Goal: Task Accomplishment & Management: Use online tool/utility

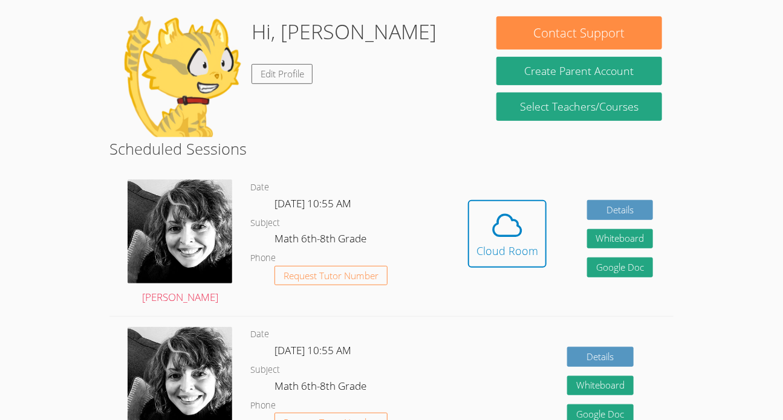
scroll to position [198, 0]
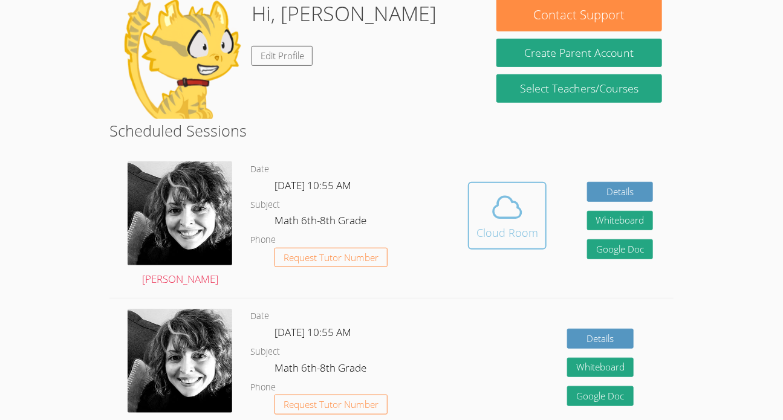
click at [527, 193] on span at bounding box center [508, 208] width 62 height 34
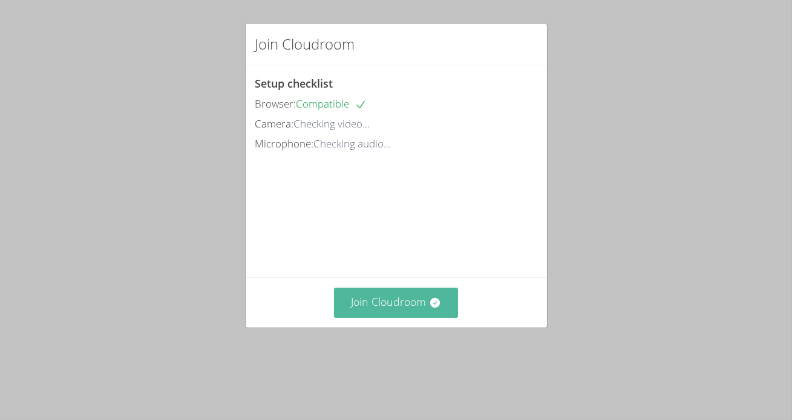
click at [410, 318] on button "Join Cloudroom" at bounding box center [396, 303] width 124 height 30
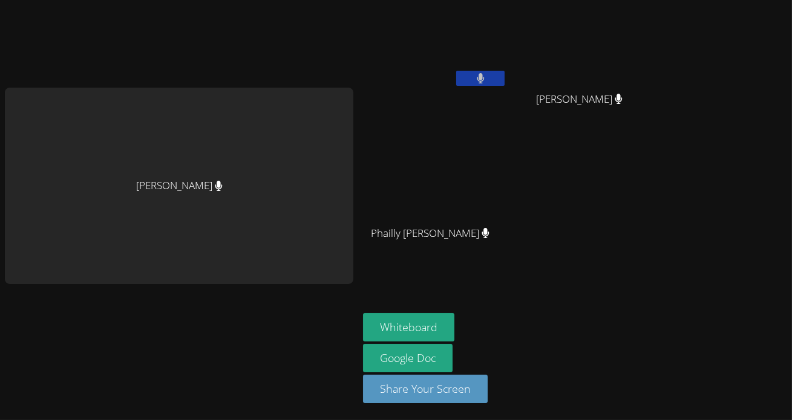
click at [484, 203] on video at bounding box center [435, 179] width 144 height 81
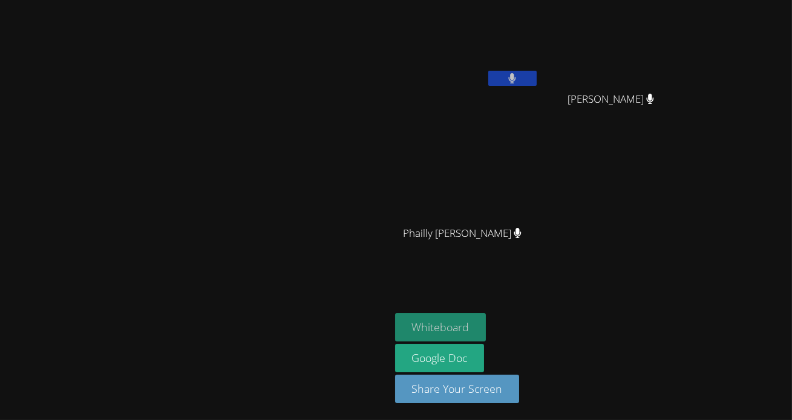
click at [486, 325] on button "Whiteboard" at bounding box center [440, 327] width 91 height 28
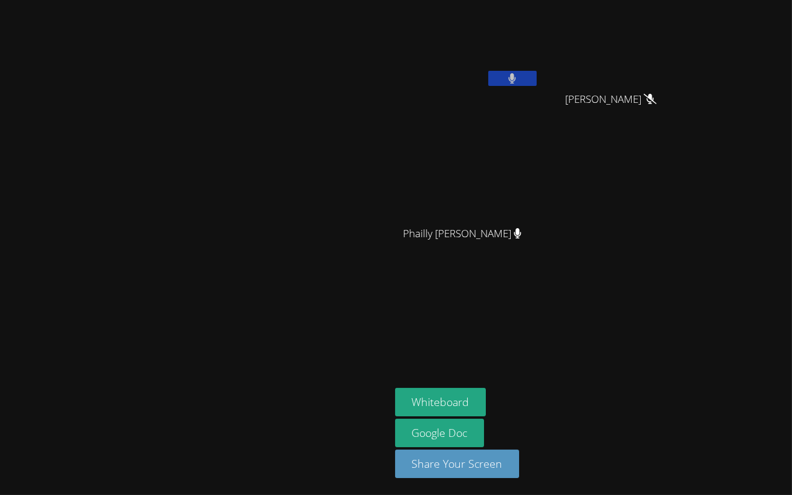
click at [308, 420] on video at bounding box center [396, 247] width 792 height 495
click at [286, 420] on video at bounding box center [396, 247] width 792 height 495
click at [385, 345] on video at bounding box center [396, 247] width 792 height 495
click at [392, 351] on video at bounding box center [396, 247] width 792 height 495
click at [480, 249] on video at bounding box center [396, 247] width 792 height 495
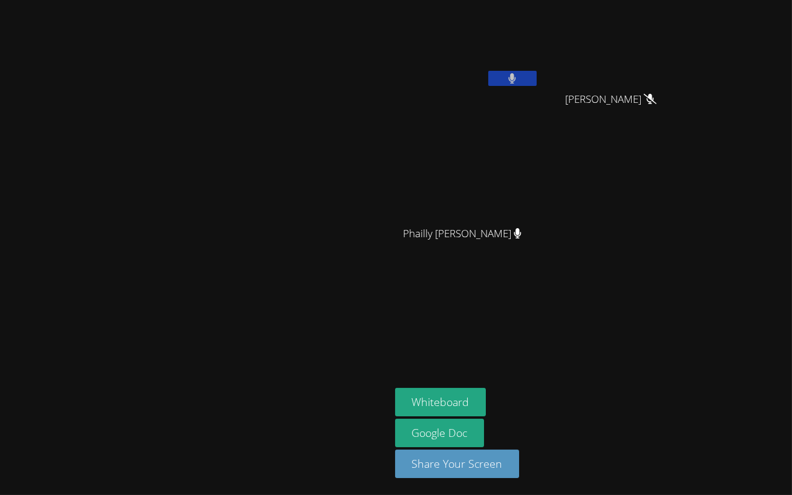
click at [475, 250] on video at bounding box center [396, 247] width 792 height 495
click at [501, 273] on video at bounding box center [396, 247] width 792 height 495
click at [485, 304] on video at bounding box center [396, 247] width 792 height 495
click at [133, 364] on video at bounding box center [396, 247] width 792 height 495
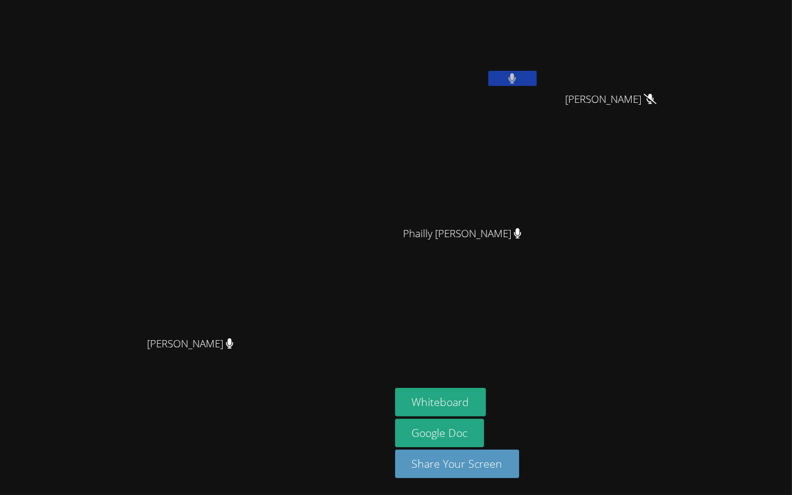
click at [357, 385] on video at bounding box center [396, 247] width 792 height 495
click at [361, 388] on video at bounding box center [396, 247] width 792 height 495
click at [361, 390] on video at bounding box center [396, 247] width 792 height 495
click at [431, 419] on video at bounding box center [396, 247] width 792 height 495
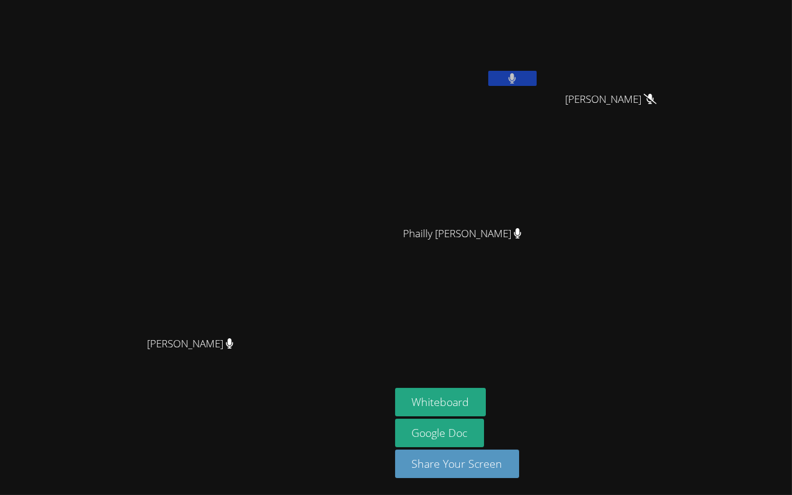
click at [433, 417] on video at bounding box center [396, 247] width 792 height 495
click at [773, 420] on video at bounding box center [396, 247] width 792 height 495
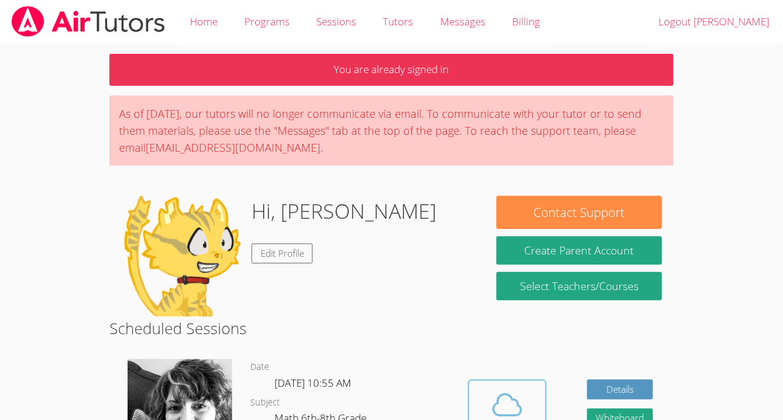
click at [383, 317] on icon at bounding box center [508, 405] width 34 height 34
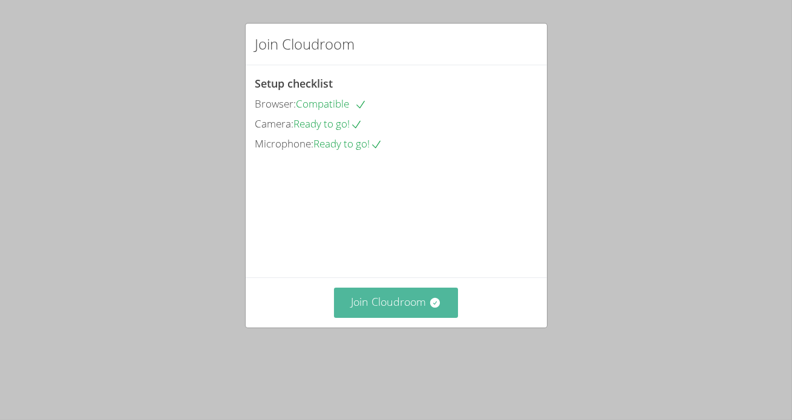
click at [408, 318] on button "Join Cloudroom" at bounding box center [396, 303] width 124 height 30
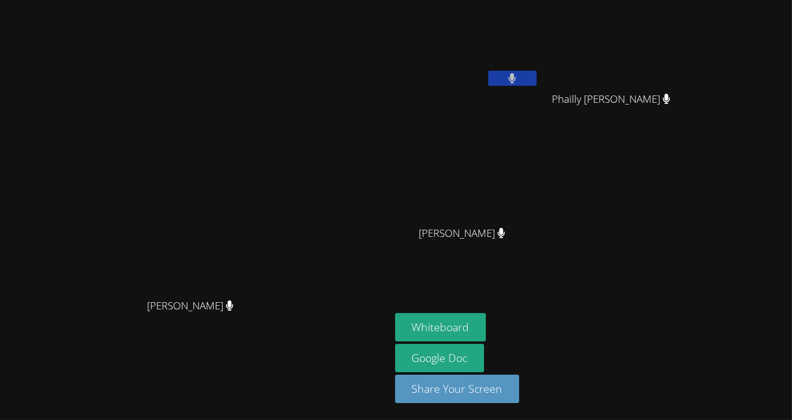
click at [516, 77] on icon at bounding box center [512, 78] width 8 height 10
click at [537, 85] on button at bounding box center [512, 78] width 48 height 15
click at [286, 117] on video at bounding box center [194, 186] width 181 height 214
click at [482, 127] on div "[PERSON_NAME] [PERSON_NAME]" at bounding box center [467, 69] width 144 height 129
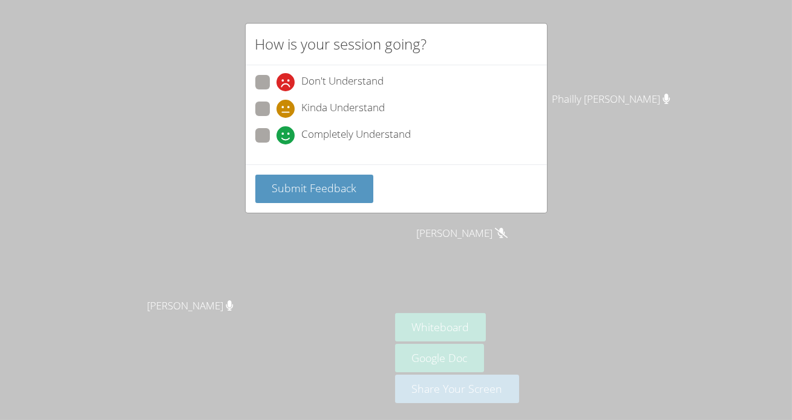
click at [276, 145] on span at bounding box center [276, 145] width 0 height 0
click at [276, 139] on input "Completely Understand" at bounding box center [281, 133] width 10 height 10
radio input "true"
click at [284, 200] on button "Submit Feedback" at bounding box center [314, 189] width 119 height 28
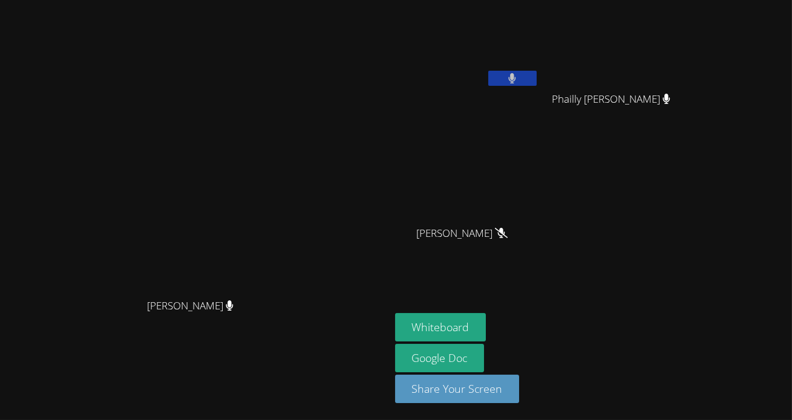
click at [271, 189] on video at bounding box center [194, 186] width 181 height 214
click at [515, 71] on button at bounding box center [512, 78] width 48 height 15
click at [503, 79] on button at bounding box center [512, 78] width 48 height 15
click at [505, 87] on div at bounding box center [512, 80] width 48 height 18
click at [537, 76] on button at bounding box center [512, 78] width 48 height 15
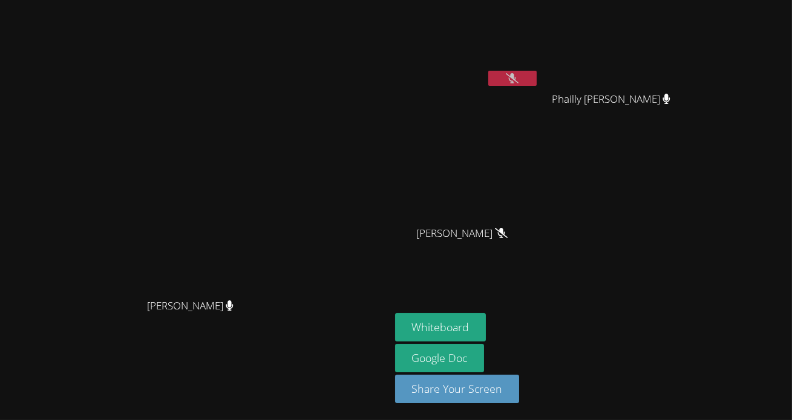
click at [539, 64] on video at bounding box center [467, 45] width 144 height 81
click at [537, 77] on button at bounding box center [512, 78] width 48 height 15
click at [390, 41] on main "Courtney Maher Courtney Maher" at bounding box center [195, 210] width 390 height 420
click at [526, 70] on video at bounding box center [467, 45] width 144 height 81
click at [507, 84] on video at bounding box center [467, 45] width 144 height 81
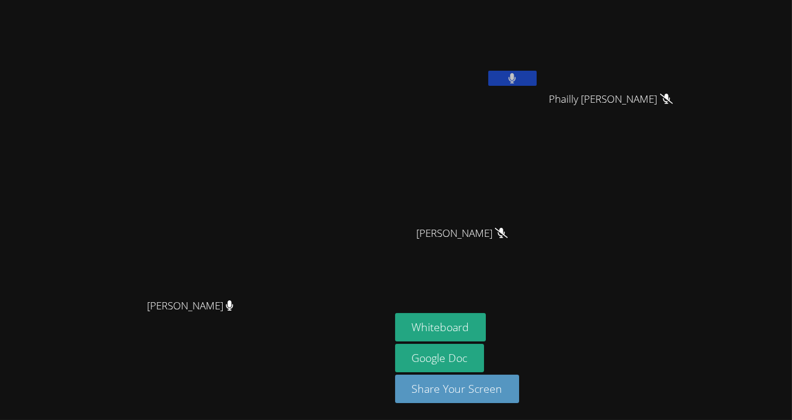
click at [516, 77] on icon at bounding box center [512, 78] width 7 height 10
click at [537, 74] on button at bounding box center [512, 78] width 48 height 15
click at [539, 67] on video at bounding box center [467, 45] width 144 height 81
click at [518, 74] on icon at bounding box center [512, 78] width 13 height 10
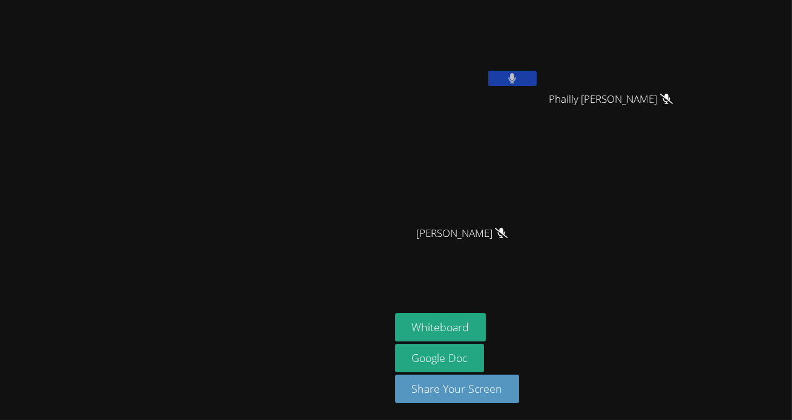
click at [688, 206] on div "Ashley Lopez Morales Phailly Alexandre Phailly Alexandre Mayson Barbot Mayson B…" at bounding box center [541, 137] width 293 height 264
click at [104, 293] on video at bounding box center [194, 186] width 181 height 214
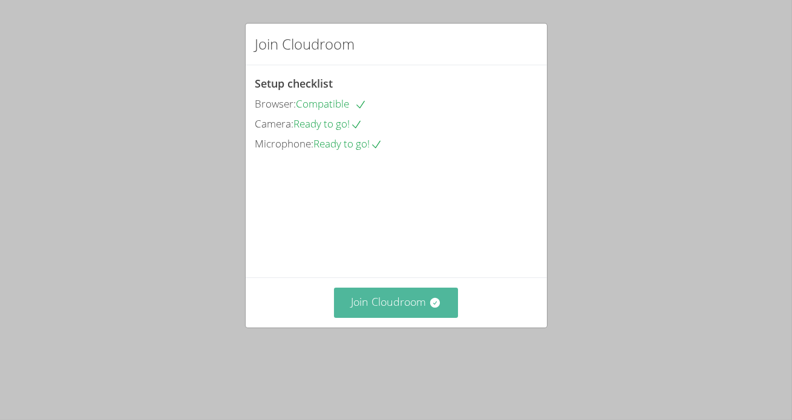
click at [377, 318] on button "Join Cloudroom" at bounding box center [396, 303] width 124 height 30
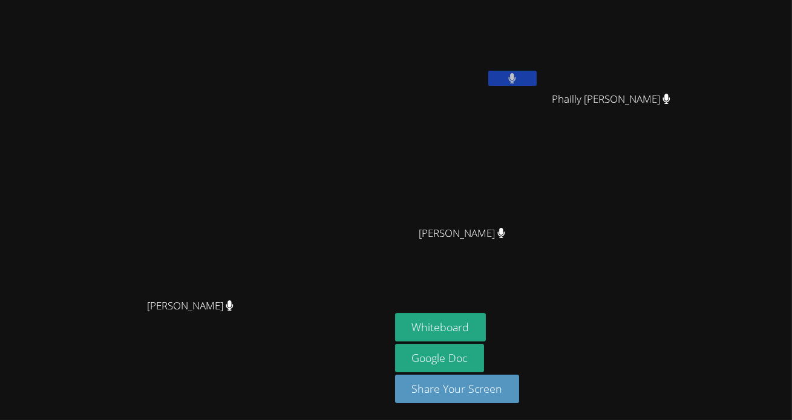
click at [516, 80] on icon at bounding box center [512, 78] width 8 height 10
